Goal: Task Accomplishment & Management: Manage account settings

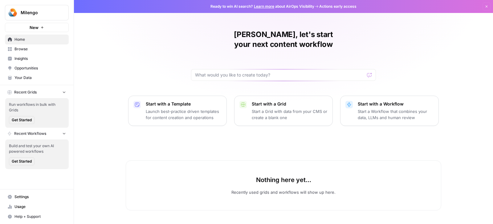
click at [41, 53] on link "Browse" at bounding box center [37, 49] width 64 height 10
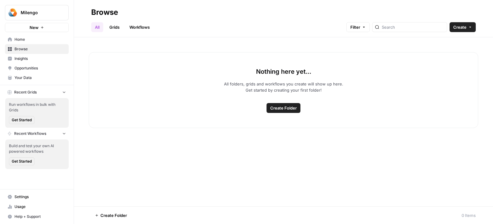
click at [144, 28] on link "Workflows" at bounding box center [140, 27] width 28 height 10
click at [282, 109] on span "Create Workflow" at bounding box center [283, 108] width 32 height 6
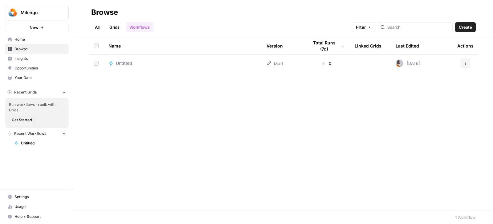
click at [465, 60] on button "Actions" at bounding box center [465, 63] width 10 height 10
click at [319, 103] on div "Name Version Total Runs (7d) Linked Grids Last Edited Actions Untitled Draft 0 …" at bounding box center [283, 123] width 419 height 172
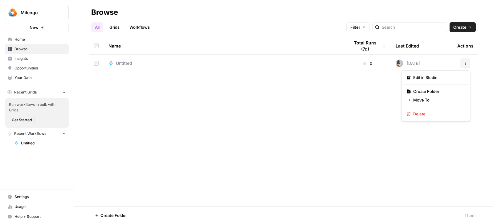
click at [464, 63] on icon "button" at bounding box center [465, 63] width 4 height 4
click at [422, 117] on button "Delete" at bounding box center [435, 113] width 63 height 9
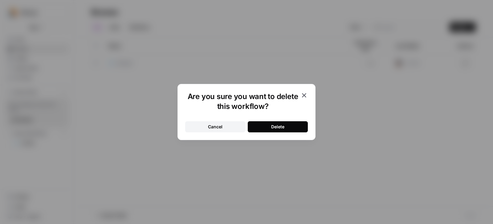
click at [288, 131] on button "Delete" at bounding box center [278, 126] width 60 height 11
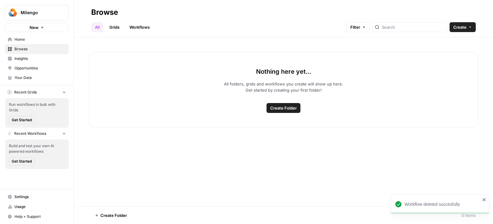
click at [41, 46] on link "Browse" at bounding box center [37, 49] width 64 height 10
click at [99, 25] on link "All" at bounding box center [97, 27] width 12 height 10
click at [33, 199] on span "Settings" at bounding box center [39, 197] width 51 height 6
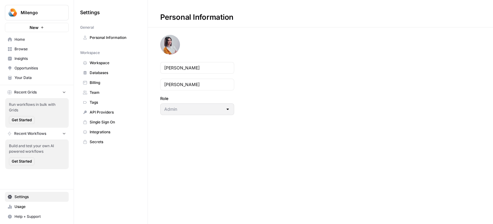
click at [104, 83] on span "Billing" at bounding box center [114, 83] width 49 height 6
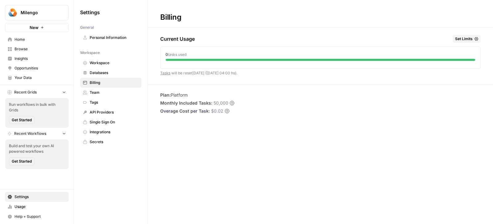
drag, startPoint x: 161, startPoint y: 40, endPoint x: 230, endPoint y: 53, distance: 70.5
click at [230, 53] on div "Current Usage Set Limits 0 tasks used Tasks will be reset [DATE] ([DATE] 04:00 …" at bounding box center [320, 59] width 320 height 49
click at [230, 53] on div "0 tasks used" at bounding box center [320, 55] width 310 height 6
